Goal: Communication & Community: Answer question/provide support

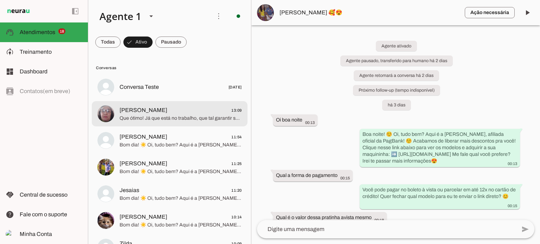
click at [154, 106] on span "[PERSON_NAME]" at bounding box center [143, 110] width 48 height 8
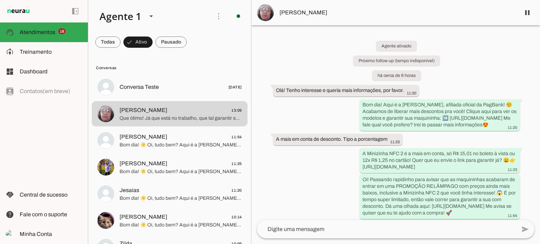
click at [478, 59] on div "Agente ativado Próximo follow-up (tempo indisponível) há cerca de 6 horas Olá! …" at bounding box center [395, 122] width 289 height 195
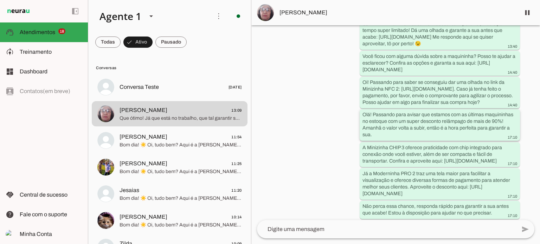
scroll to position [347, 0]
